Goal: Task Accomplishment & Management: Manage account settings

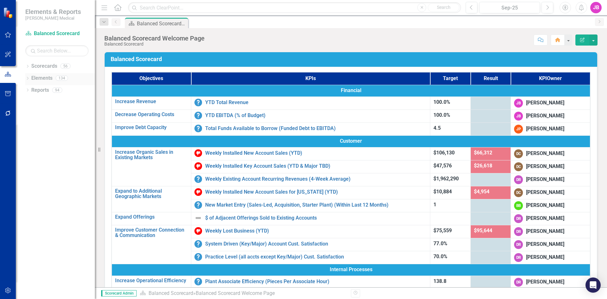
click at [28, 77] on icon "Dropdown" at bounding box center [27, 78] width 4 height 3
click at [28, 77] on icon "Dropdown" at bounding box center [26, 78] width 3 height 4
click at [6, 72] on icon "button" at bounding box center [7, 75] width 7 height 6
click at [28, 67] on icon "Dropdown" at bounding box center [27, 66] width 4 height 3
click at [32, 90] on icon "Dropdown" at bounding box center [30, 90] width 5 height 4
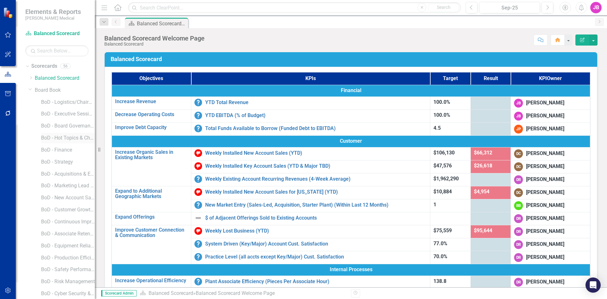
click at [54, 138] on link "BoD - Hot Topics & Challenges/Opportunities" at bounding box center [68, 137] width 54 height 7
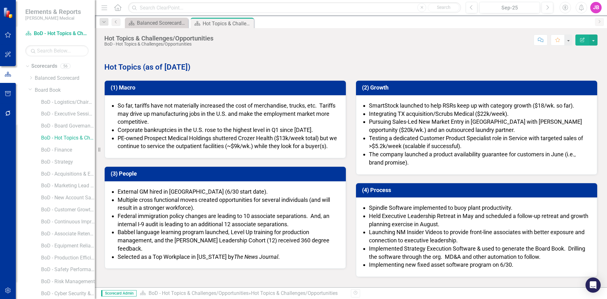
click at [176, 68] on strong "Hot Topics (as of [DATE])" at bounding box center [147, 67] width 86 height 9
click at [176, 67] on strong "Hot Topics (as of [DATE])" at bounding box center [147, 67] width 86 height 9
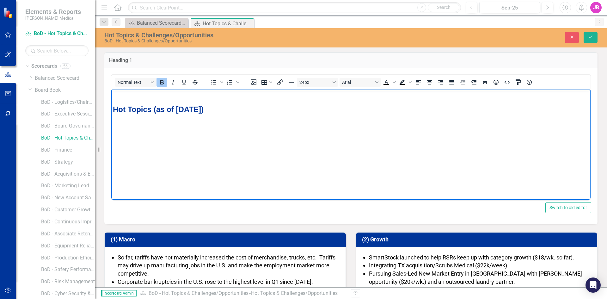
click at [171, 109] on strong "Hot Topics (as of [DATE])" at bounding box center [158, 109] width 91 height 9
click at [115, 23] on icon "Previous" at bounding box center [116, 22] width 5 height 4
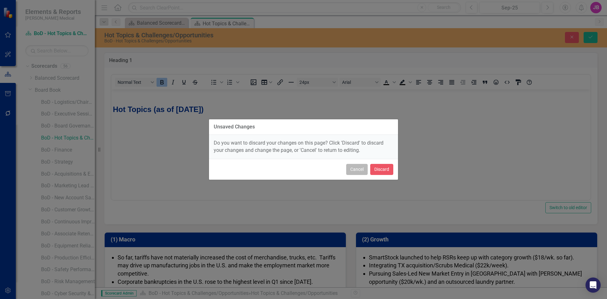
click at [357, 170] on button "Cancel" at bounding box center [357, 169] width 22 height 11
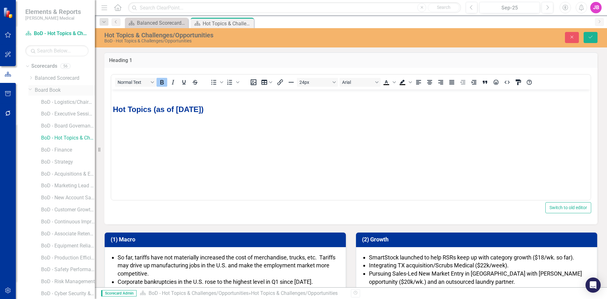
click at [50, 91] on link "Board Book" at bounding box center [65, 90] width 60 height 7
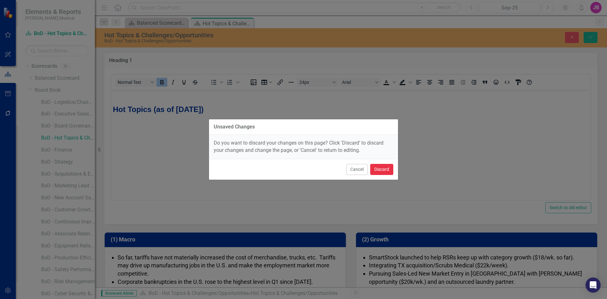
click at [380, 170] on button "Discard" at bounding box center [381, 169] width 23 height 11
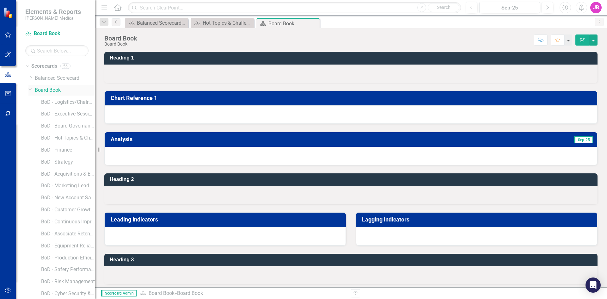
click at [50, 90] on link "Board Book" at bounding box center [65, 90] width 60 height 7
click at [8, 35] on icon "button" at bounding box center [8, 34] width 7 height 5
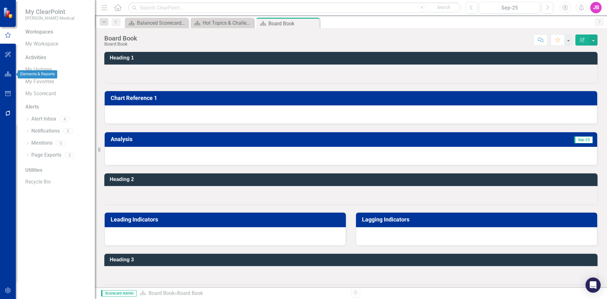
click at [5, 73] on icon "button" at bounding box center [8, 74] width 7 height 5
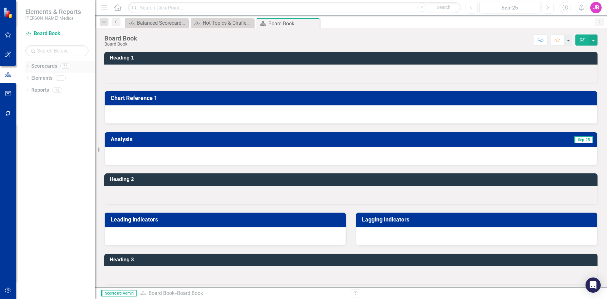
click at [28, 64] on div "Dropdown" at bounding box center [27, 66] width 4 height 5
click at [27, 223] on icon "Dropdown" at bounding box center [27, 222] width 4 height 3
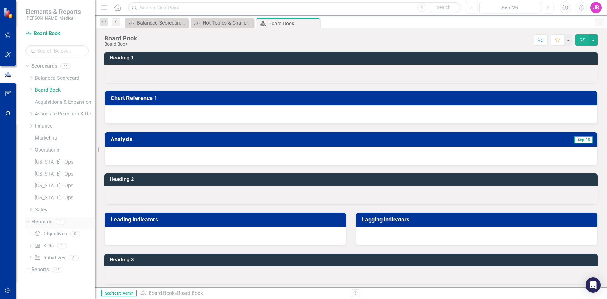
click at [27, 222] on icon "Dropdown" at bounding box center [26, 221] width 3 height 4
click at [26, 234] on icon "Dropdown" at bounding box center [27, 234] width 4 height 3
click at [26, 214] on icon "Dropdown" at bounding box center [26, 213] width 3 height 4
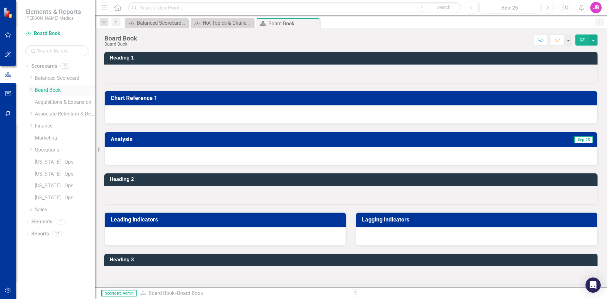
click at [32, 90] on icon at bounding box center [31, 89] width 2 height 3
click at [47, 138] on link "BoD - Hot Topics & Challenges/Opportunities" at bounding box center [68, 137] width 54 height 7
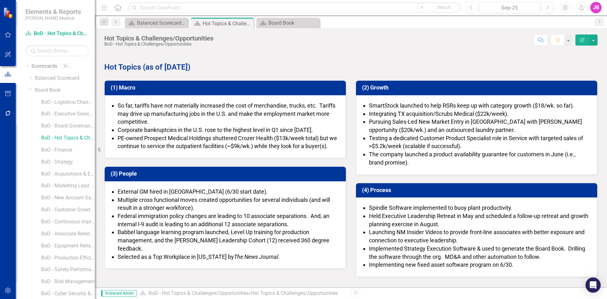
click at [182, 66] on strong "Hot Topics (as of [DATE])" at bounding box center [147, 67] width 86 height 9
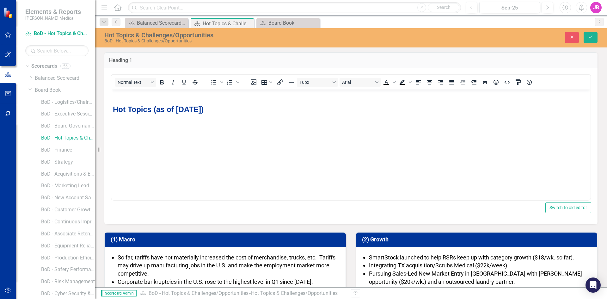
click at [176, 108] on strong "Hot Topics (as of [DATE])" at bounding box center [158, 109] width 91 height 9
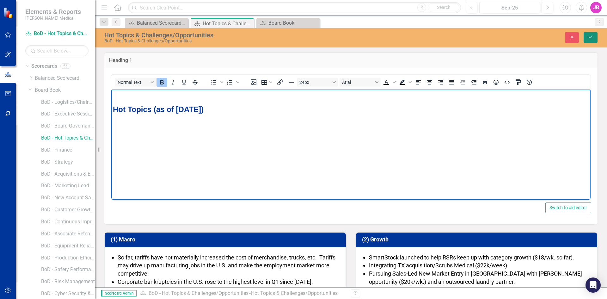
click at [589, 36] on icon "Save" at bounding box center [591, 37] width 6 height 4
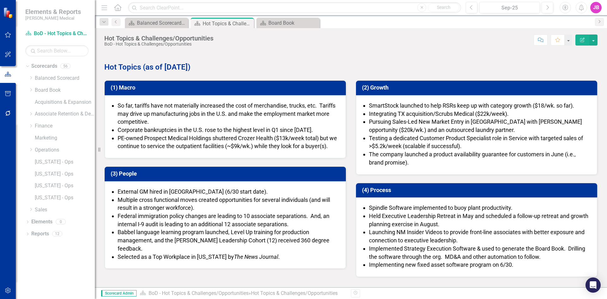
click at [277, 137] on span "PE-owned Prospect Medical Holdings shuttered Crozer Health ($13k/week total) bu…" at bounding box center [228, 142] width 220 height 15
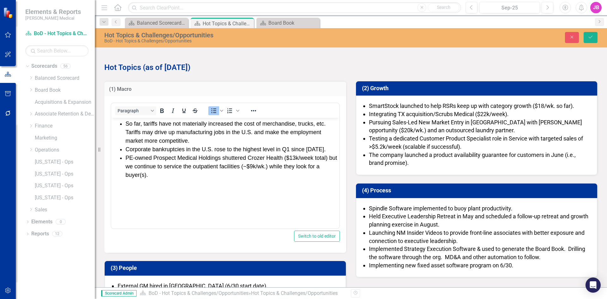
click at [276, 150] on span "Corporate bankruptcies in the U.S. rose to the highest level in Q1 since [DATE]." at bounding box center [226, 149] width 200 height 6
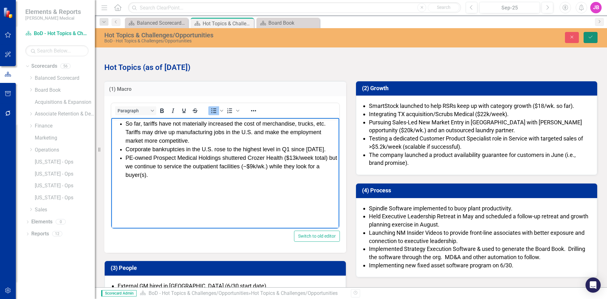
click at [590, 35] on icon "Save" at bounding box center [591, 37] width 6 height 4
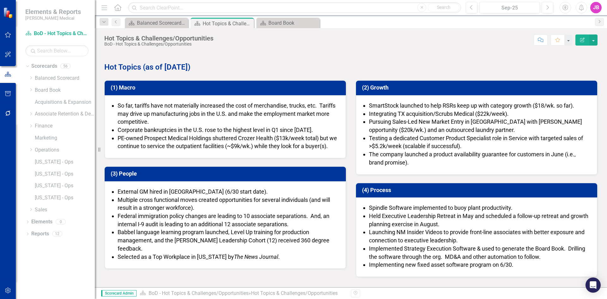
click at [273, 227] on span "Federal immigration policy changes are leading to 10 associate separations. And…" at bounding box center [224, 220] width 212 height 15
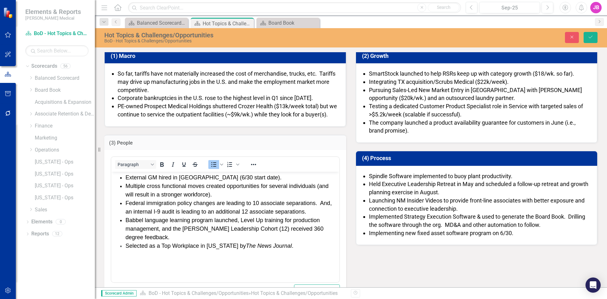
scroll to position [32, 0]
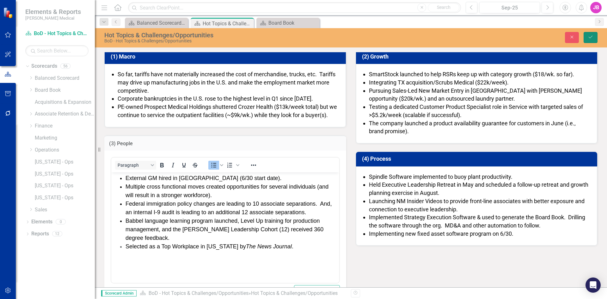
click at [590, 38] on icon "Save" at bounding box center [591, 37] width 6 height 4
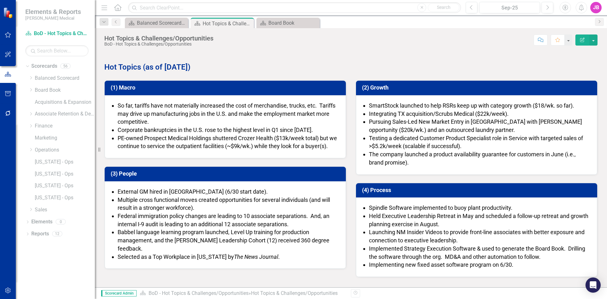
click at [268, 130] on span "Corporate bankruptcies in the U.S. rose to the highest level in Q1 since [DATE]." at bounding box center [216, 130] width 196 height 7
click at [593, 40] on button "button" at bounding box center [594, 39] width 8 height 11
click at [496, 124] on span "Pursuing Sales-Led New Market Entry in [GEOGRAPHIC_DATA] with [PERSON_NAME] opp…" at bounding box center [475, 125] width 213 height 15
click at [153, 66] on strong "Hot Topics (as of [DATE])" at bounding box center [147, 67] width 86 height 9
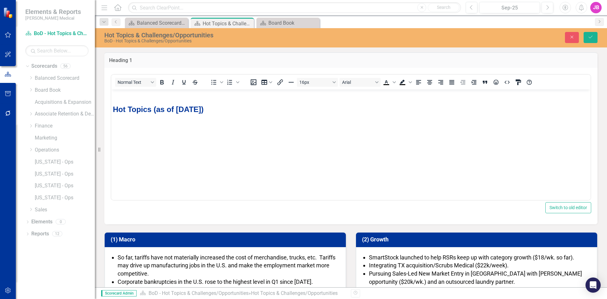
scroll to position [0, 0]
click at [180, 109] on strong "Hot Topics (as of [DATE])" at bounding box center [158, 109] width 91 height 9
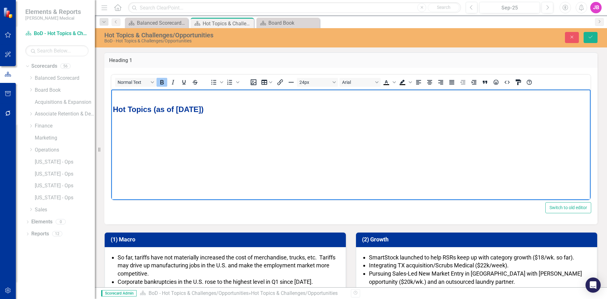
click at [193, 108] on strong "Hot Topics (as of [DATE])" at bounding box center [158, 109] width 91 height 9
click at [591, 38] on icon "Save" at bounding box center [591, 37] width 6 height 4
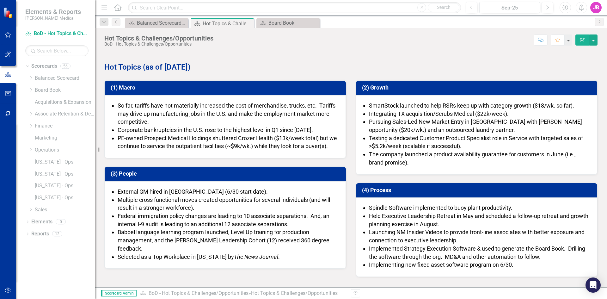
click at [139, 140] on span "PE-owned Prospect Medical Holdings shuttered Crozer Health ($13k/week total) bu…" at bounding box center [228, 142] width 220 height 15
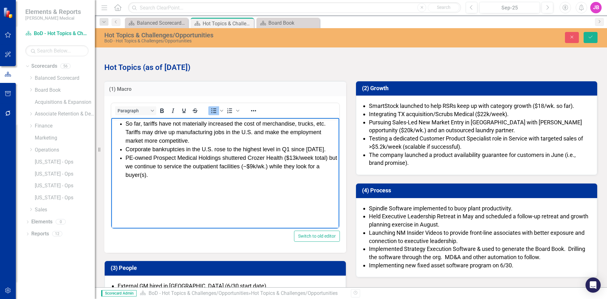
click at [150, 172] on li "PE-owned Prospect Medical Holdings shuttered Crozer Health ($13k/week total) bu…" at bounding box center [232, 167] width 212 height 26
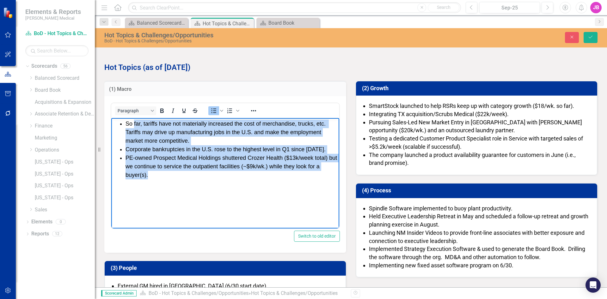
drag, startPoint x: 152, startPoint y: 173, endPoint x: 134, endPoint y: 123, distance: 53.7
click at [134, 123] on ul "So far, tariffs have not materially increased the cost of merchandise, trucks, …" at bounding box center [225, 150] width 225 height 60
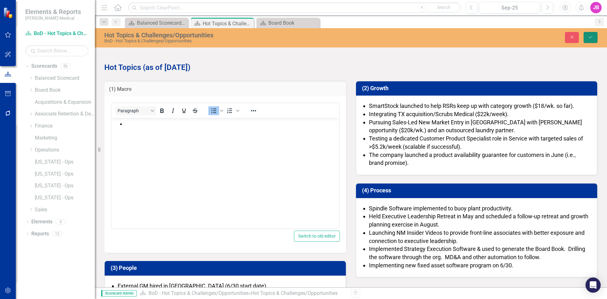
click at [590, 36] on icon "Save" at bounding box center [591, 37] width 6 height 4
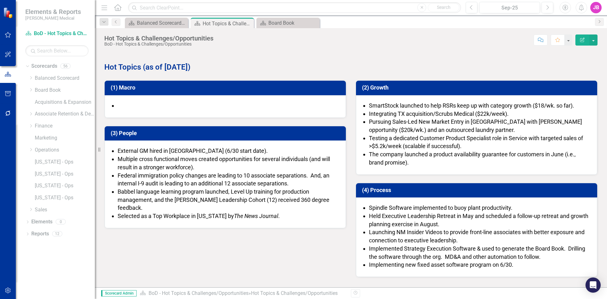
click at [136, 105] on li at bounding box center [229, 106] width 222 height 8
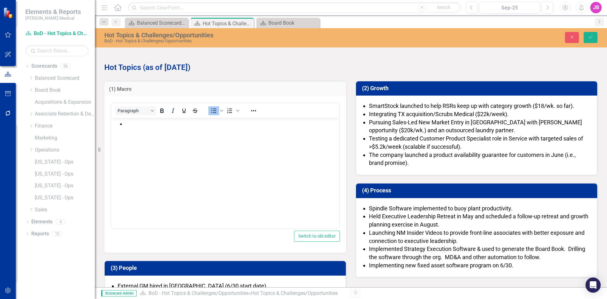
click at [129, 124] on li "Rich Text Area. Press ALT-0 for help." at bounding box center [232, 124] width 212 height 9
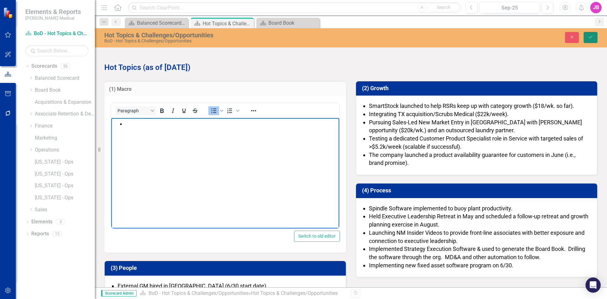
click at [593, 32] on button "Save" at bounding box center [591, 37] width 14 height 11
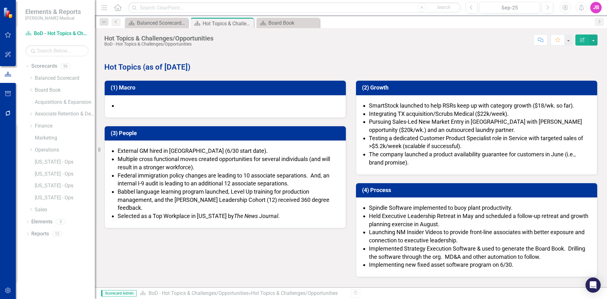
click at [382, 138] on span "Testing a dedicated Customer Product Specialist role in Service with targeted s…" at bounding box center [476, 142] width 214 height 15
click at [152, 107] on li at bounding box center [229, 106] width 222 height 8
click at [145, 105] on li at bounding box center [229, 106] width 222 height 8
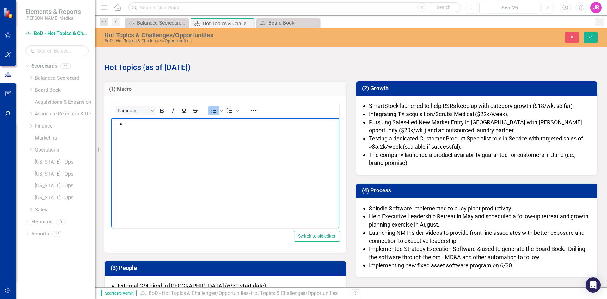
click at [140, 127] on li "Rich Text Area. Press ALT-0 for help." at bounding box center [232, 124] width 212 height 9
click at [313, 123] on li "ImageFirst lost a large institutional account and laid off 90 employees (per" at bounding box center [232, 124] width 212 height 9
click at [300, 125] on li "ImageFirst lost a large institutional account and laid off 90 employees (per" at bounding box center [232, 124] width 212 height 9
